Goal: Task Accomplishment & Management: Complete application form

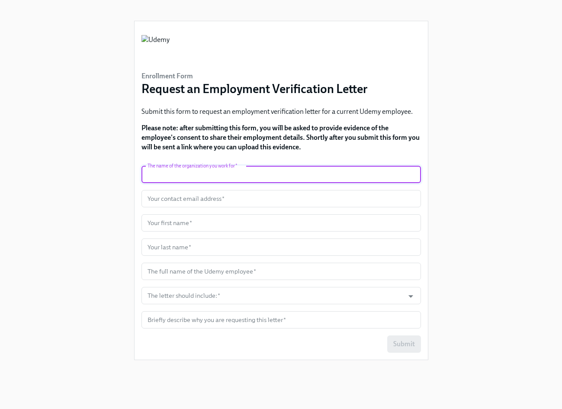
click at [236, 170] on input "text" at bounding box center [282, 174] width 280 height 17
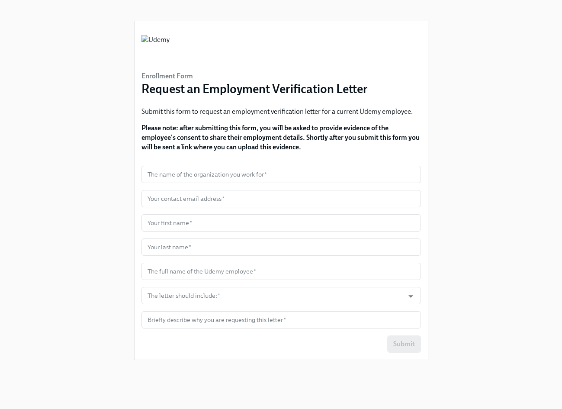
click at [460, 151] on div "Enrollment Form Request an Employment Verification Letter Submit this form to r…" at bounding box center [281, 194] width 534 height 388
click at [303, 170] on input "text" at bounding box center [282, 174] width 280 height 17
click at [308, 169] on input "text" at bounding box center [282, 174] width 280 height 17
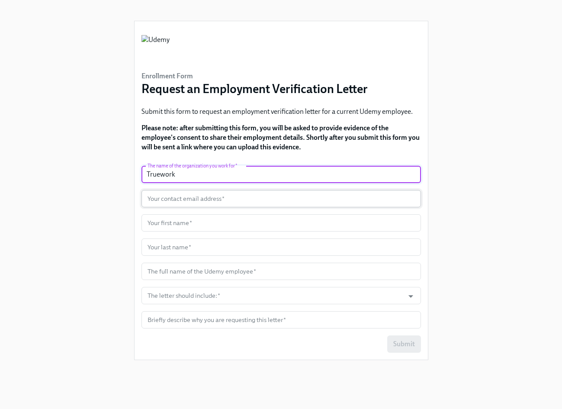
type input "Truework"
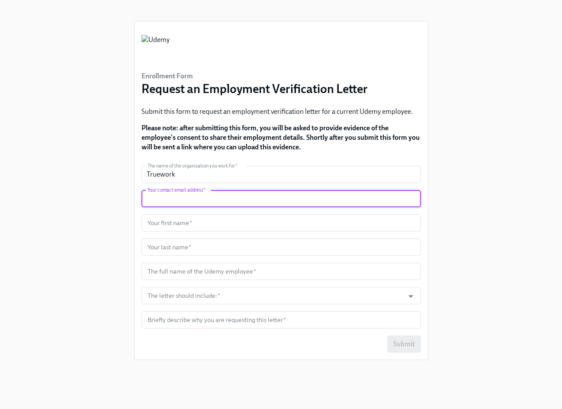
click at [222, 192] on input "text" at bounding box center [282, 198] width 280 height 17
type input "[EMAIL_ADDRESS][DOMAIN_NAME]"
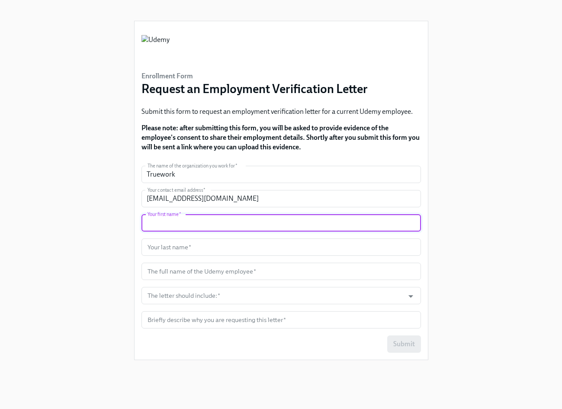
click at [311, 219] on input "text" at bounding box center [282, 222] width 280 height 17
type input "Ria"
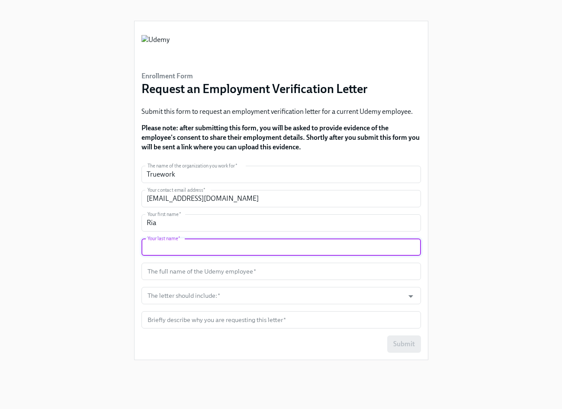
click at [324, 243] on input "text" at bounding box center [282, 246] width 280 height 17
type input "M."
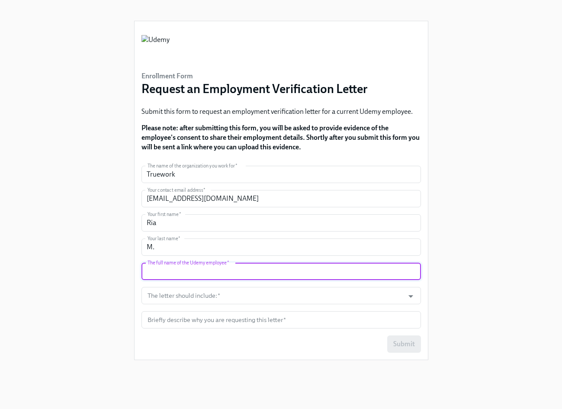
click at [241, 273] on input "text" at bounding box center [282, 271] width 280 height 17
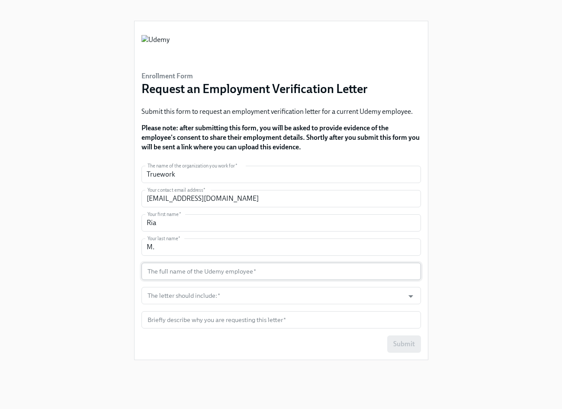
click at [280, 272] on input "text" at bounding box center [282, 271] width 280 height 17
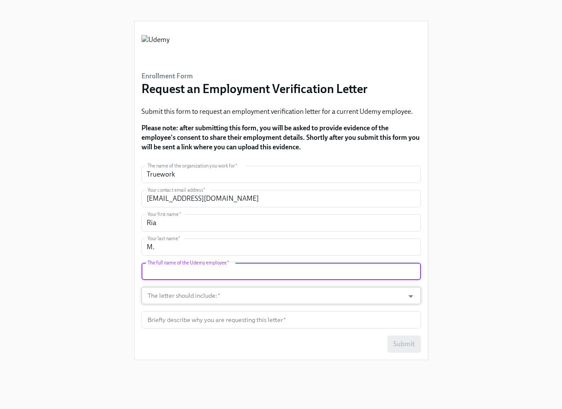
paste input "[PERSON_NAME]"
type input "[PERSON_NAME]"
click at [263, 298] on input "The letter should include:   *" at bounding box center [273, 295] width 254 height 17
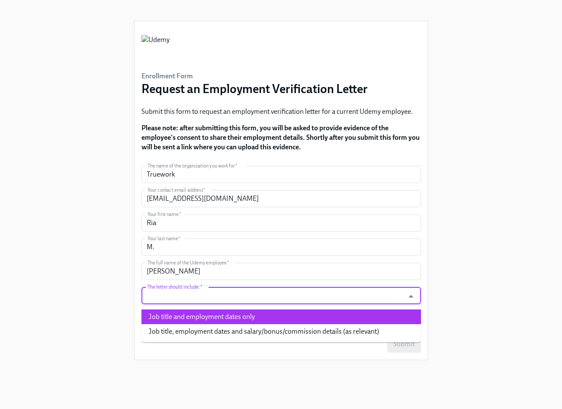
click at [270, 321] on li "Job title and employment dates only" at bounding box center [282, 316] width 280 height 15
type input "Job title and employment dates only"
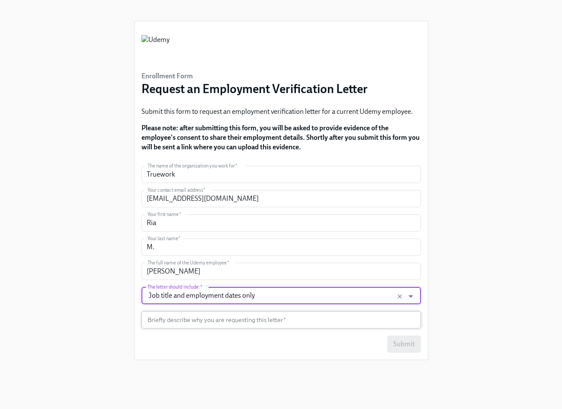
click at [245, 323] on input "text" at bounding box center [282, 319] width 280 height 17
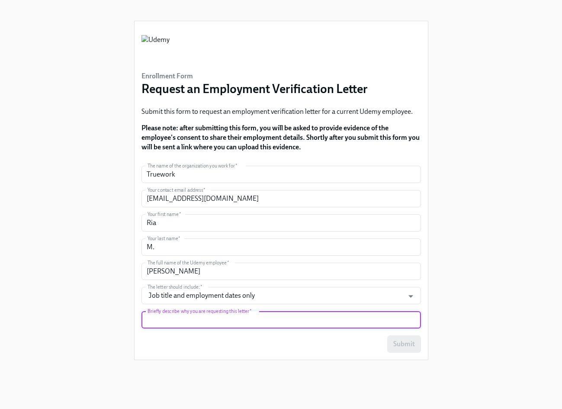
click at [177, 326] on input "text" at bounding box center [282, 319] width 280 height 17
paste input "Hello, My name is [PERSON_NAME], and I’m reaching out from Truework regarding a…"
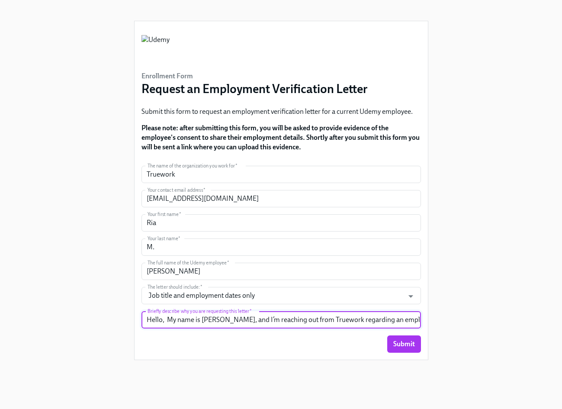
scroll to position [0, 2182]
type input "Hello, My name is [PERSON_NAME], and I’m reaching out from Truework regarding a…"
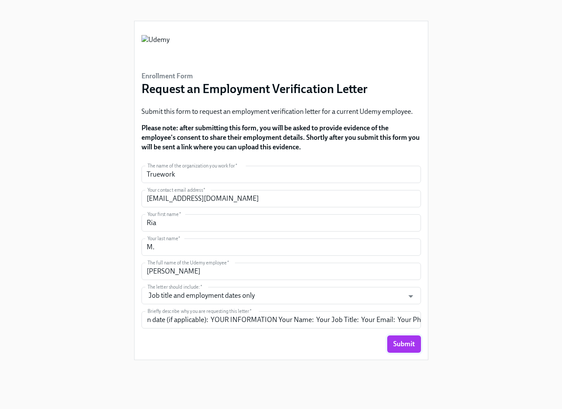
click at [405, 345] on span "Submit" at bounding box center [404, 344] width 22 height 9
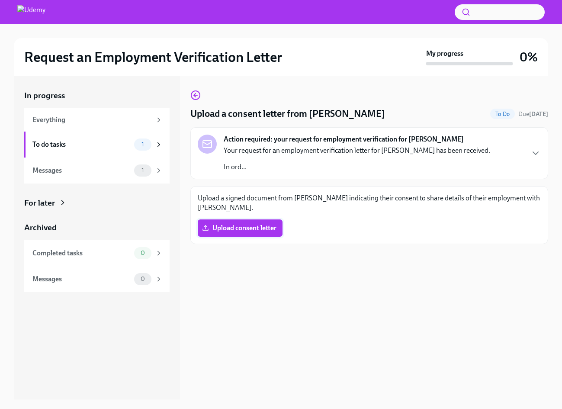
click at [245, 240] on div "Upload a signed document from [PERSON_NAME] indicating their consent to share d…" at bounding box center [369, 215] width 358 height 58
click at [269, 226] on span "Upload consent letter" at bounding box center [240, 228] width 73 height 9
click at [0, 0] on input "Upload consent letter" at bounding box center [0, 0] width 0 height 0
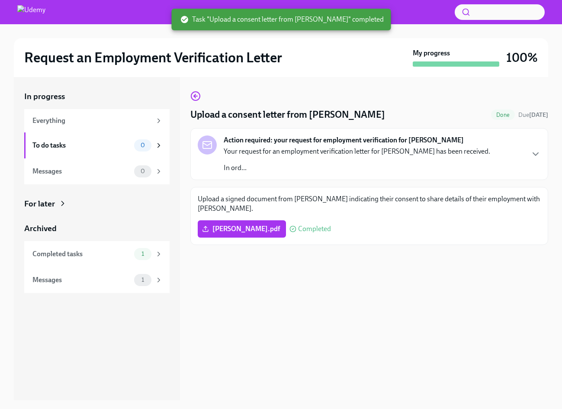
click at [337, 321] on div "Upload a consent letter from SAMUEL SUNGEUN CHO Done Due in 13 days Action requ…" at bounding box center [369, 238] width 358 height 323
